Goal: Check status

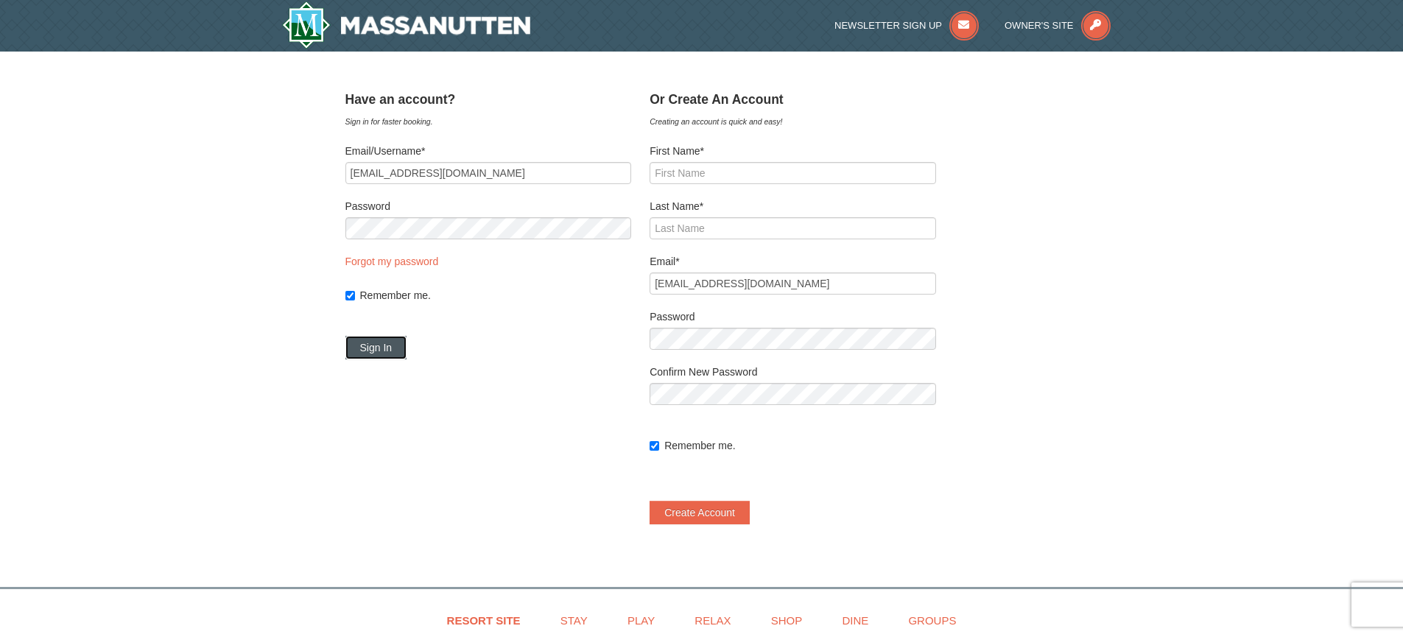
click at [395, 348] on button "Sign In" at bounding box center [376, 348] width 62 height 24
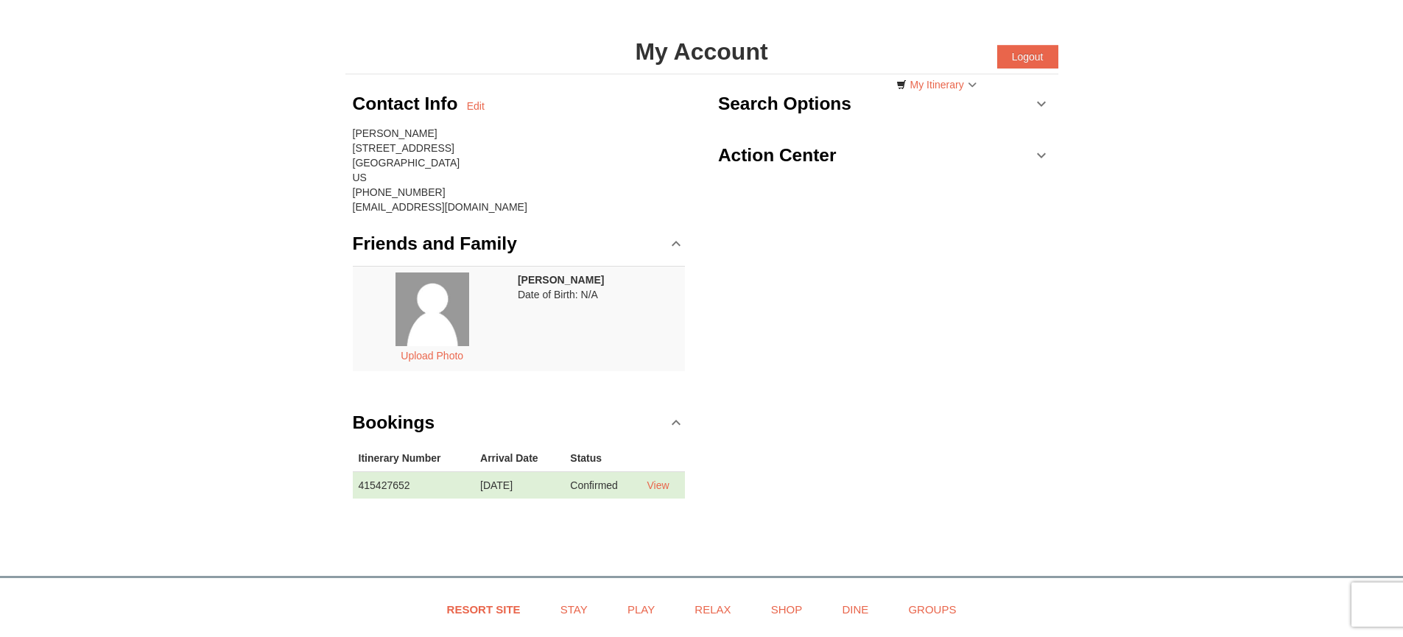
scroll to position [71, 0]
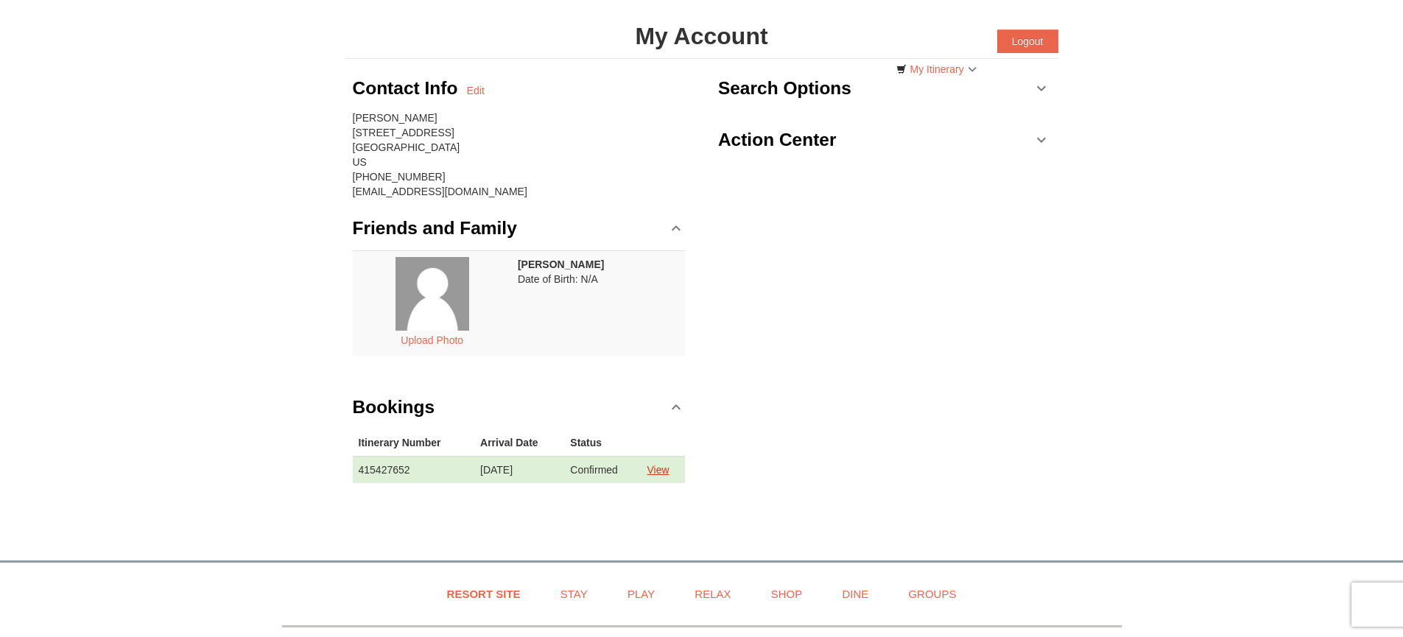
click at [659, 473] on link "View" at bounding box center [658, 470] width 22 height 12
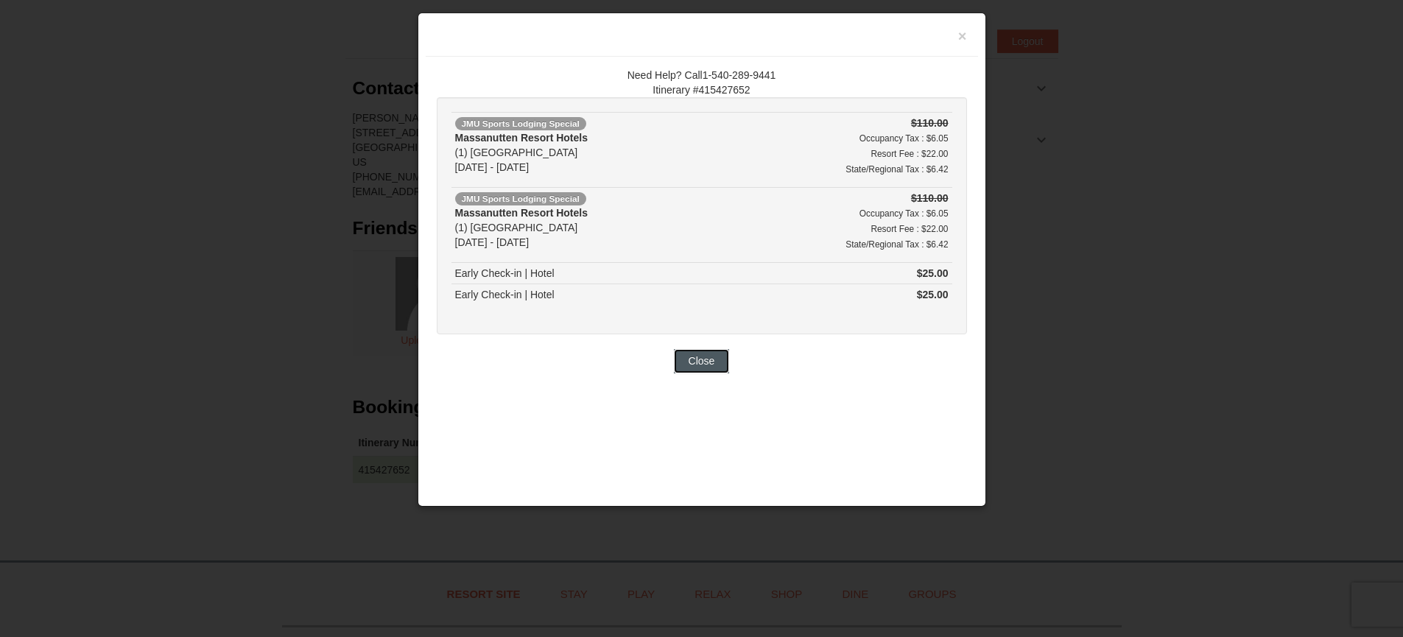
click at [717, 365] on button "Close" at bounding box center [702, 361] width 56 height 24
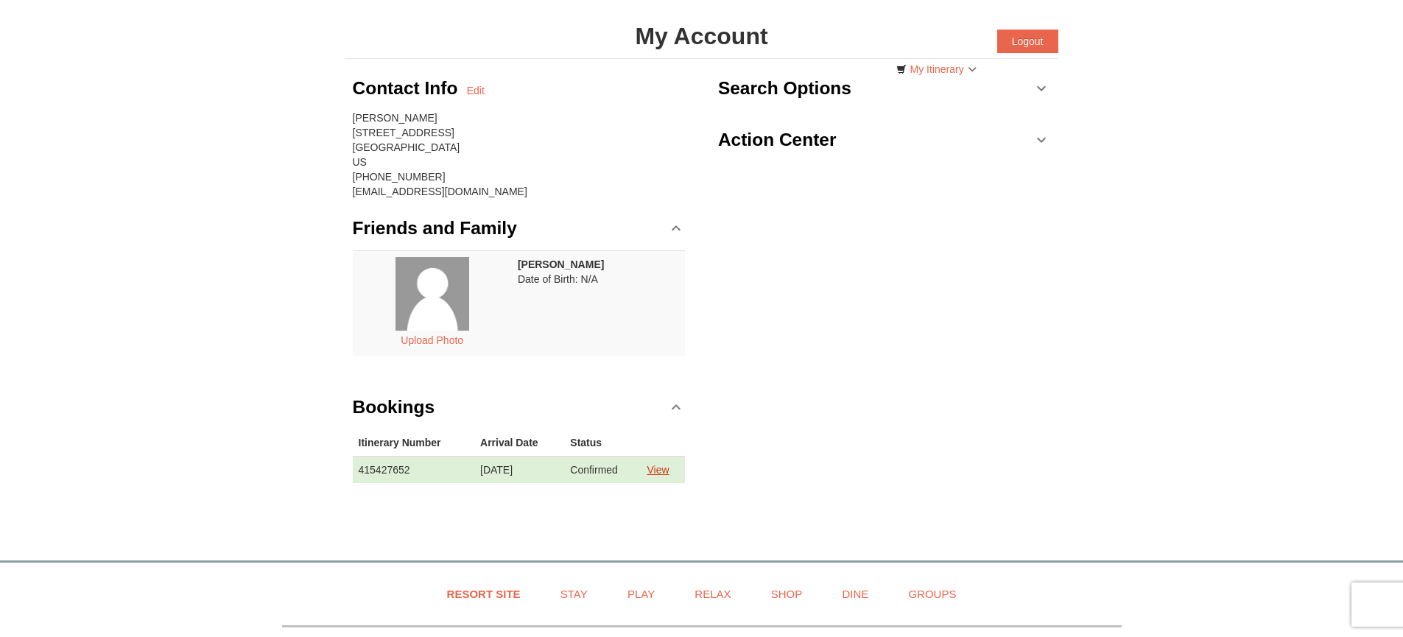
click at [663, 473] on link "View" at bounding box center [658, 470] width 22 height 12
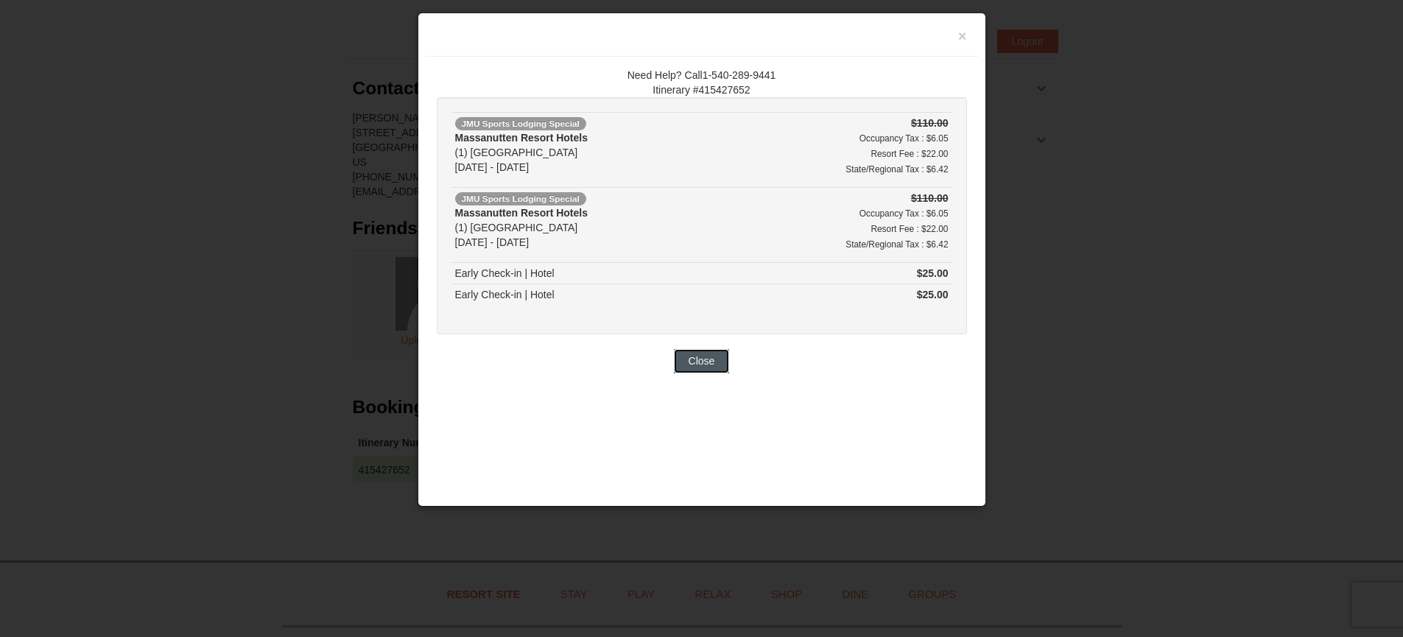
click at [697, 359] on button "Close" at bounding box center [702, 361] width 56 height 24
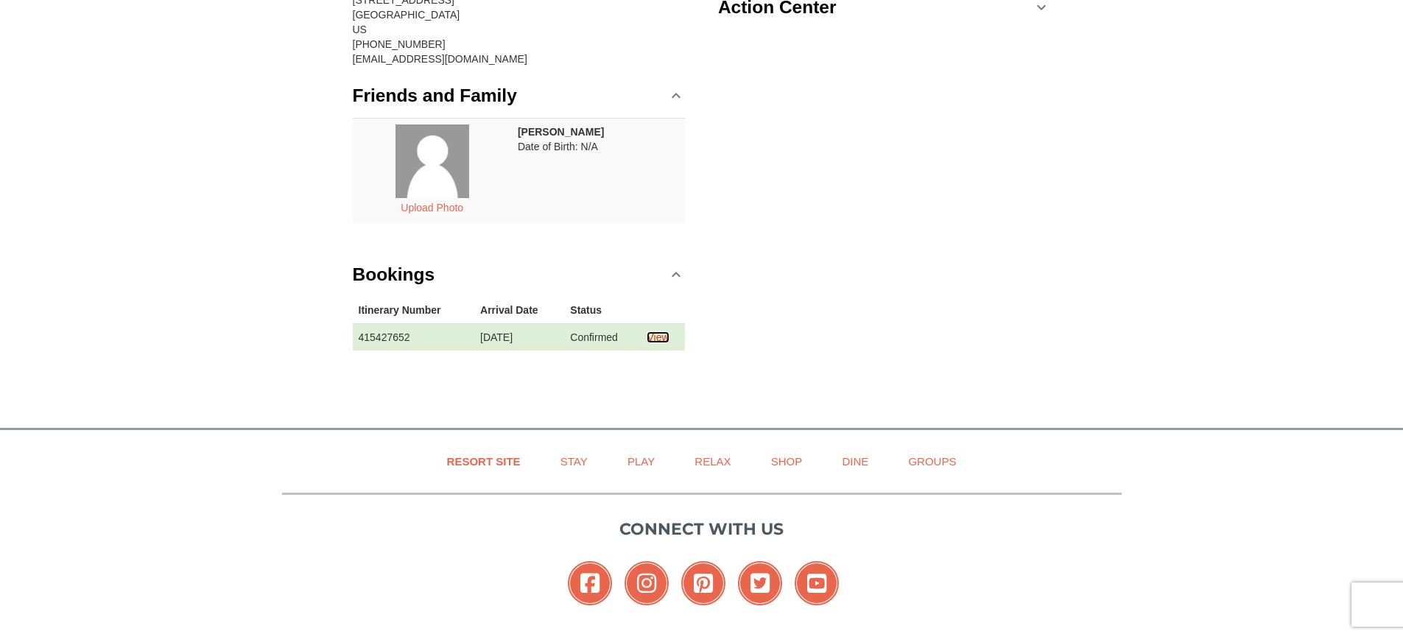
scroll to position [318, 0]
